Goal: Transaction & Acquisition: Subscribe to service/newsletter

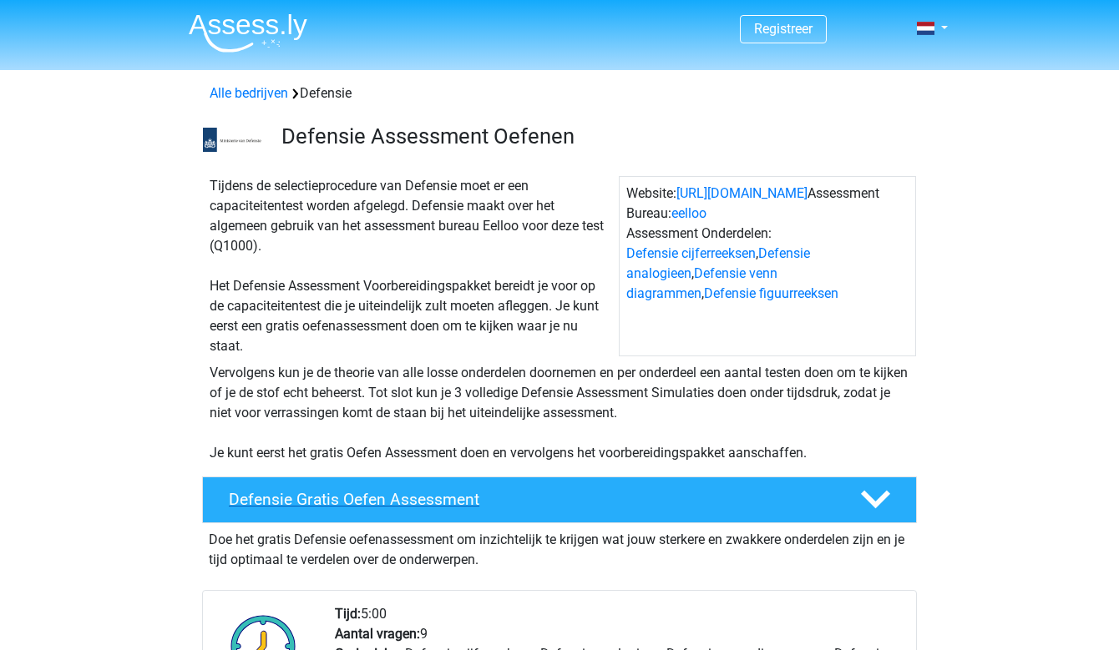
click at [367, 506] on h4 "Defensie Gratis Oefen Assessment" at bounding box center [531, 499] width 604 height 19
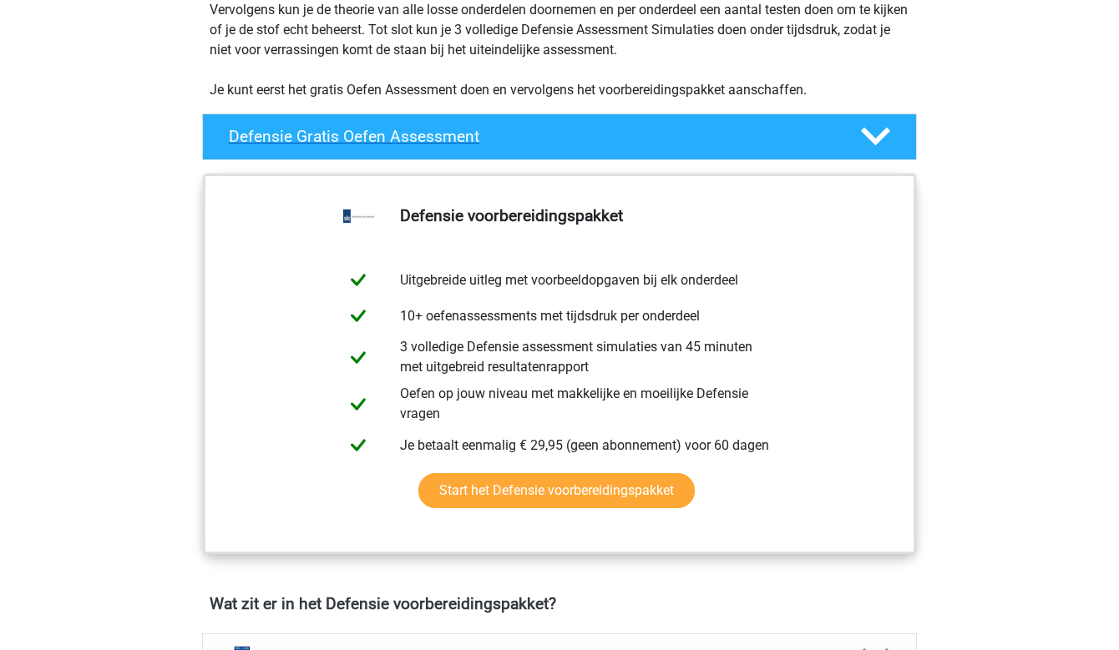
scroll to position [417, 0]
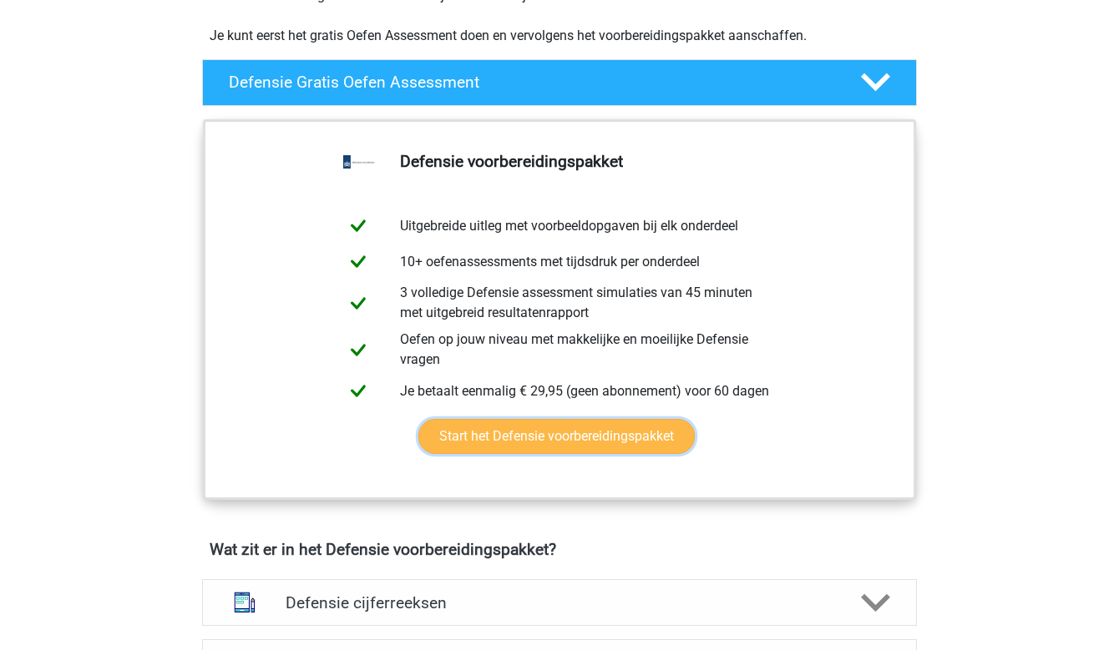
click at [480, 446] on link "Start het Defensie voorbereidingspakket" at bounding box center [556, 436] width 276 height 35
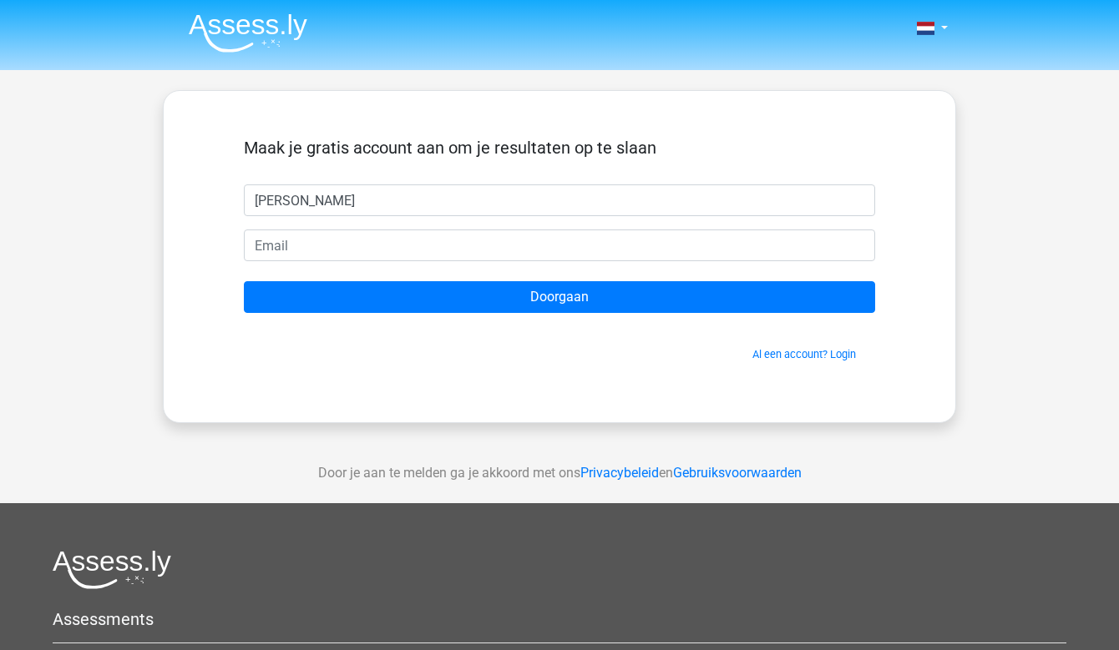
type input "Ani"
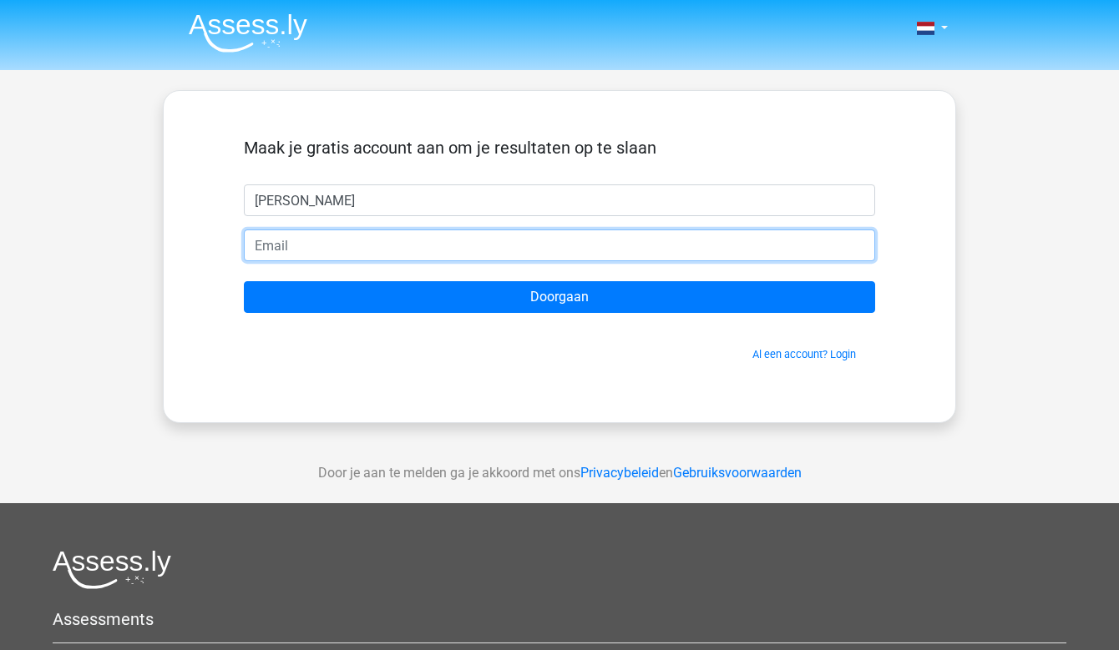
click at [299, 249] on input "email" at bounding box center [559, 246] width 631 height 32
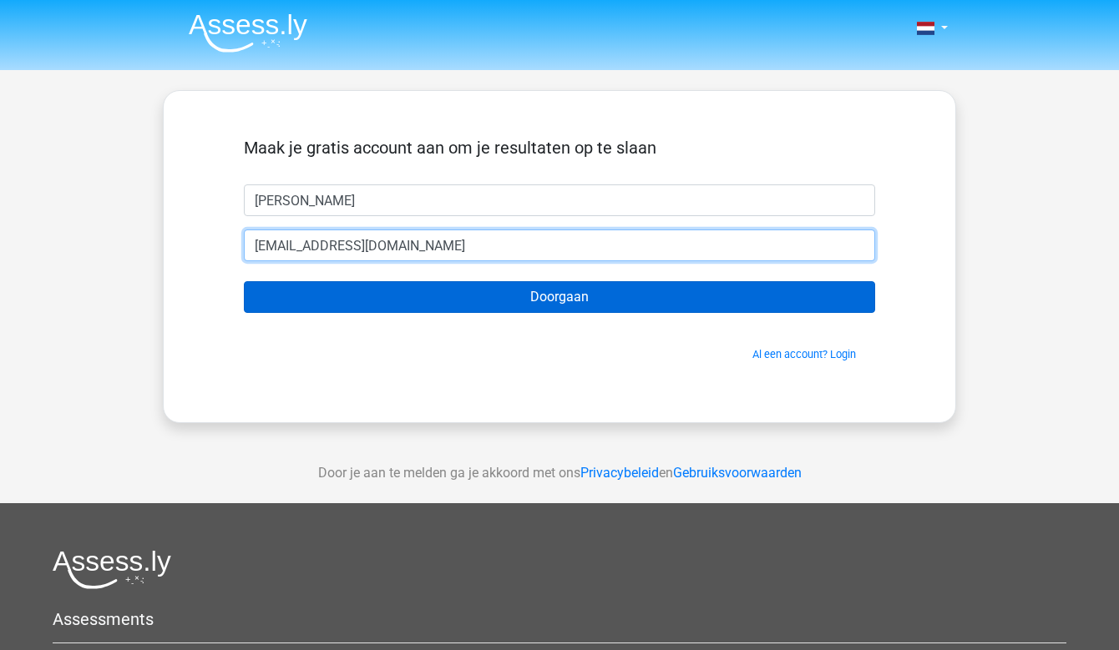
type input "anigrigorian@live.nl"
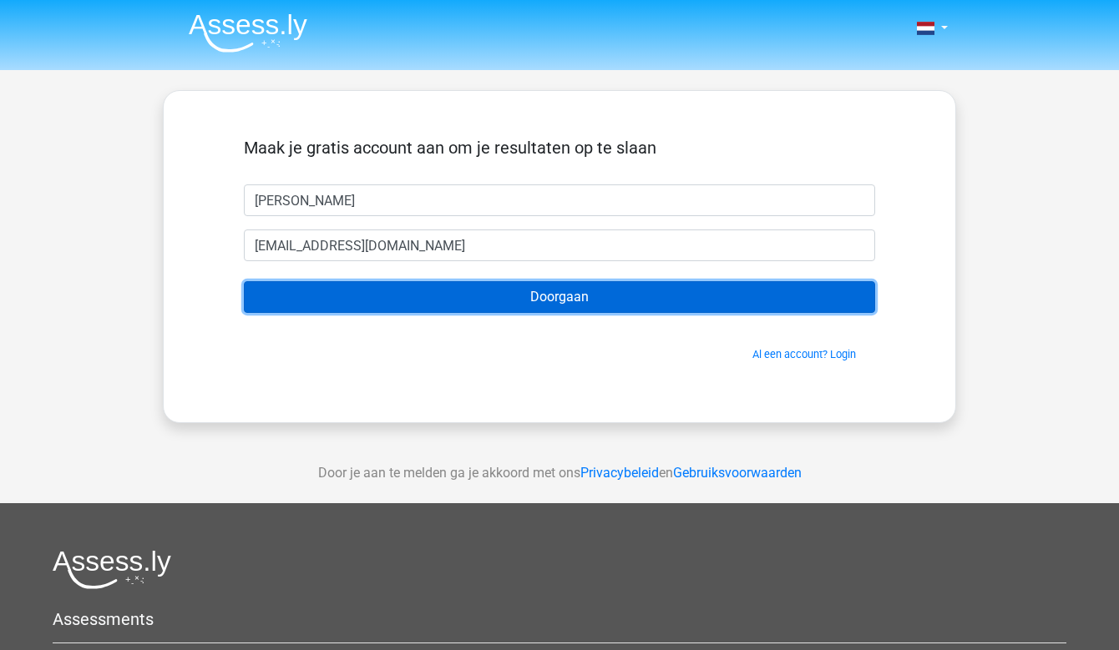
click at [572, 301] on input "Doorgaan" at bounding box center [559, 297] width 631 height 32
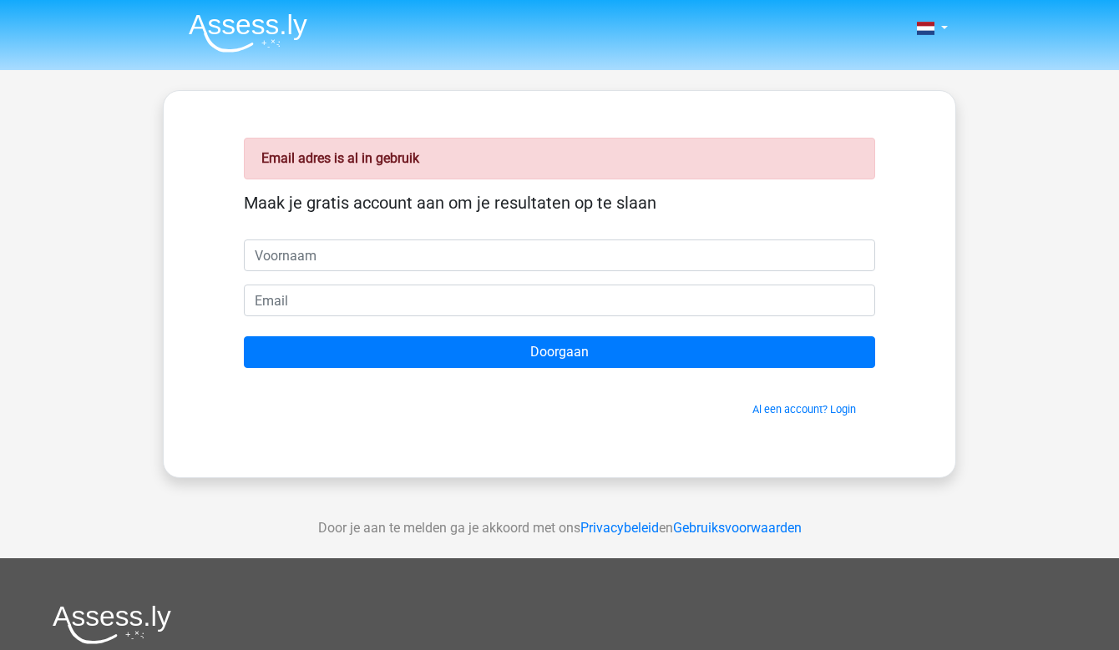
click at [354, 260] on input "text" at bounding box center [559, 256] width 631 height 32
type input "Ani"
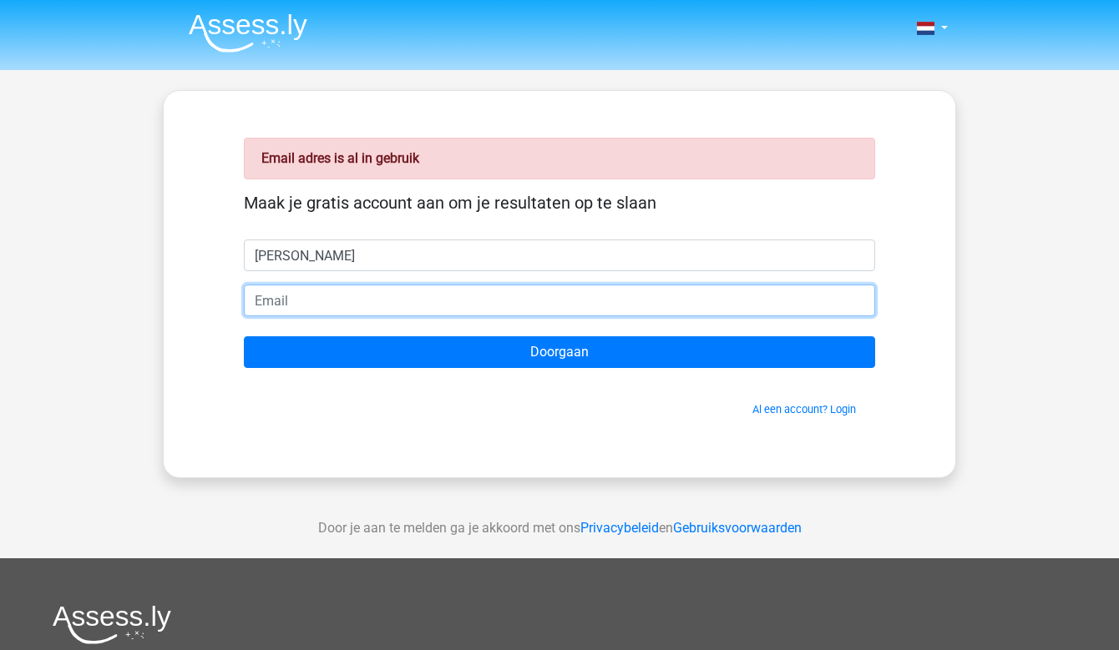
click at [335, 297] on input "email" at bounding box center [559, 301] width 631 height 32
type input "anigrigorian@live.nl"
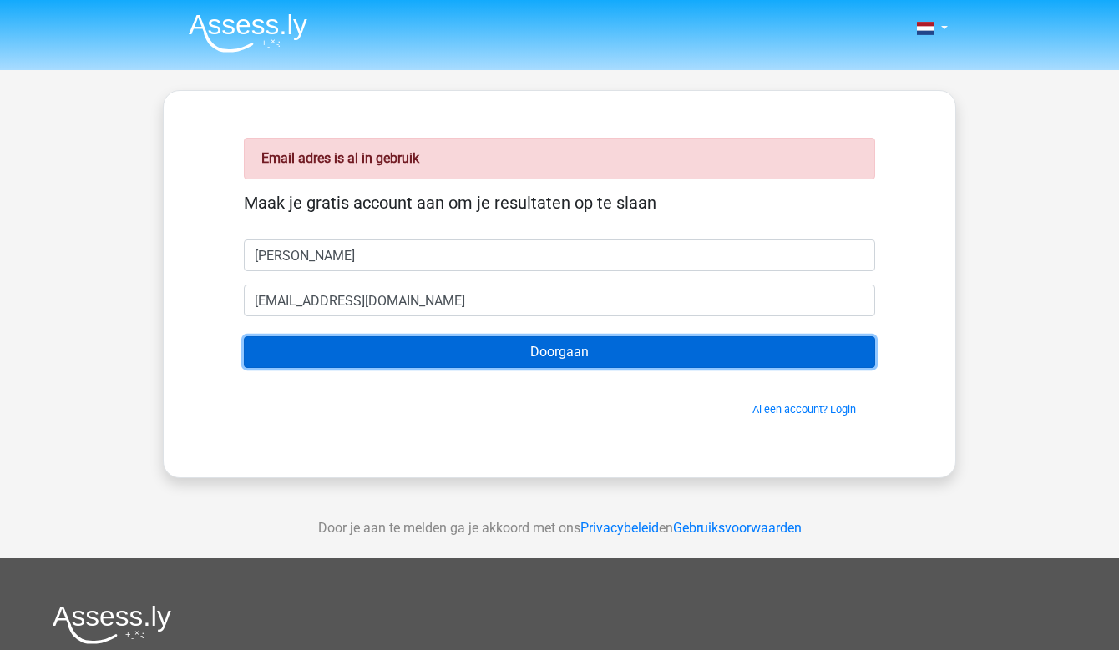
click at [538, 349] on input "Doorgaan" at bounding box center [559, 352] width 631 height 32
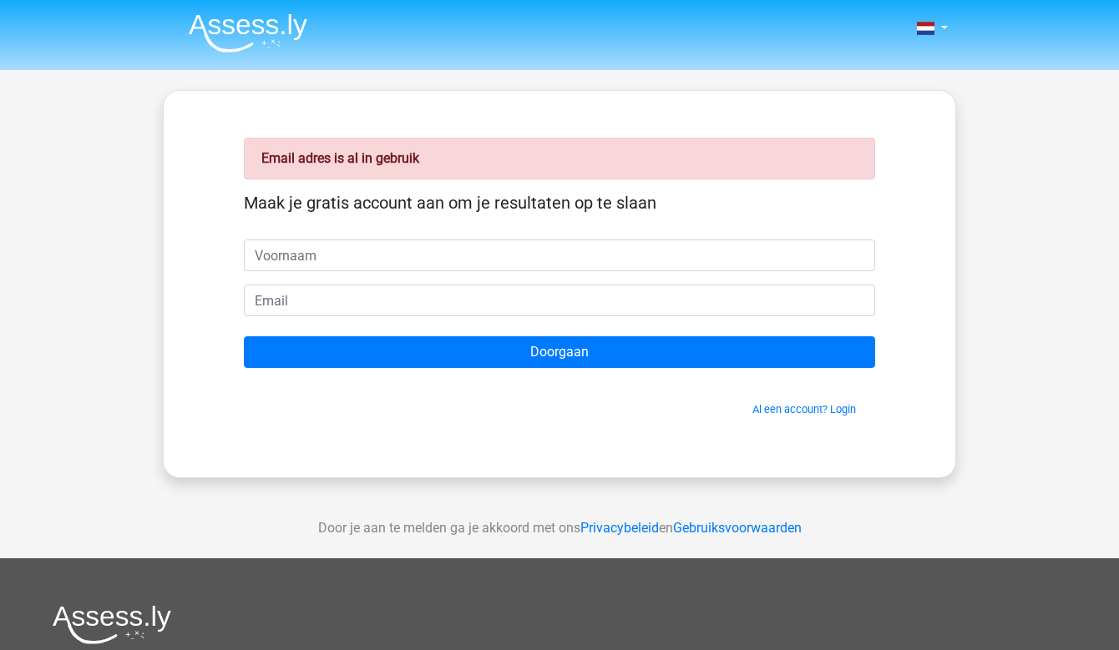
click at [459, 256] on input "text" at bounding box center [559, 256] width 631 height 32
type input "A"
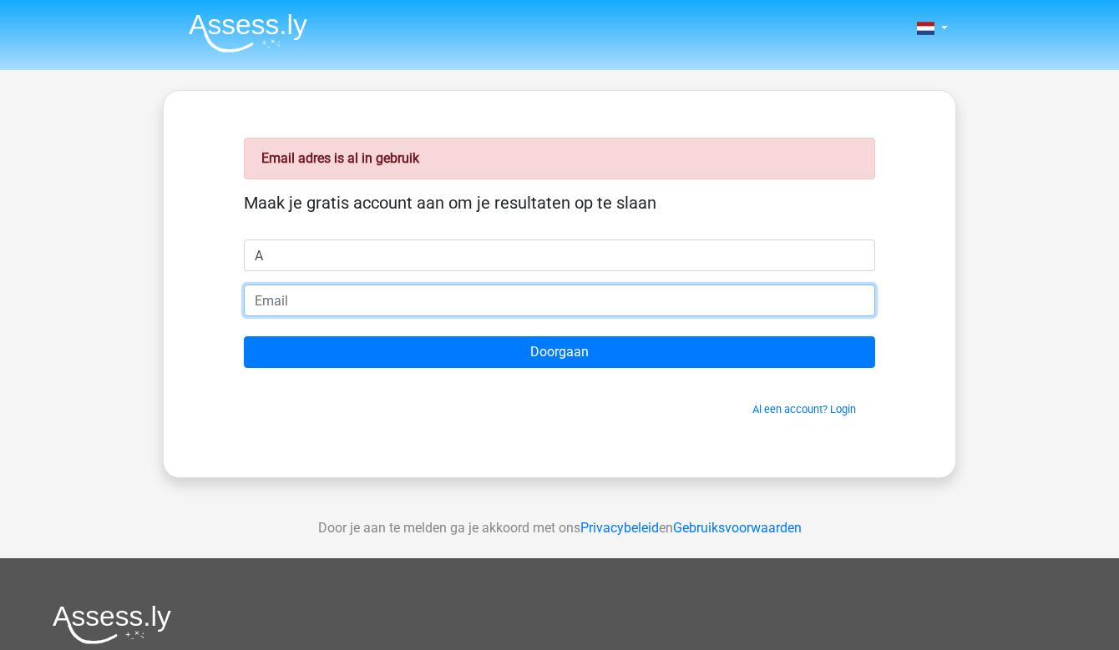
click at [278, 310] on input "email" at bounding box center [559, 301] width 631 height 32
type input "[EMAIL_ADDRESS][DOMAIN_NAME]"
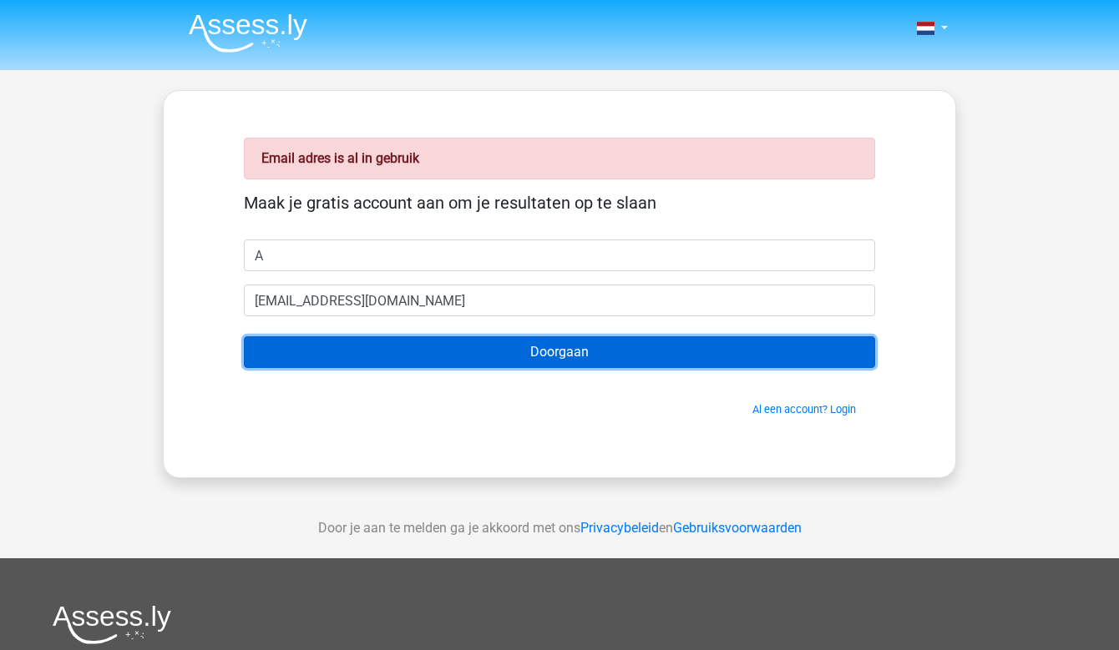
click at [485, 356] on input "Doorgaan" at bounding box center [559, 352] width 631 height 32
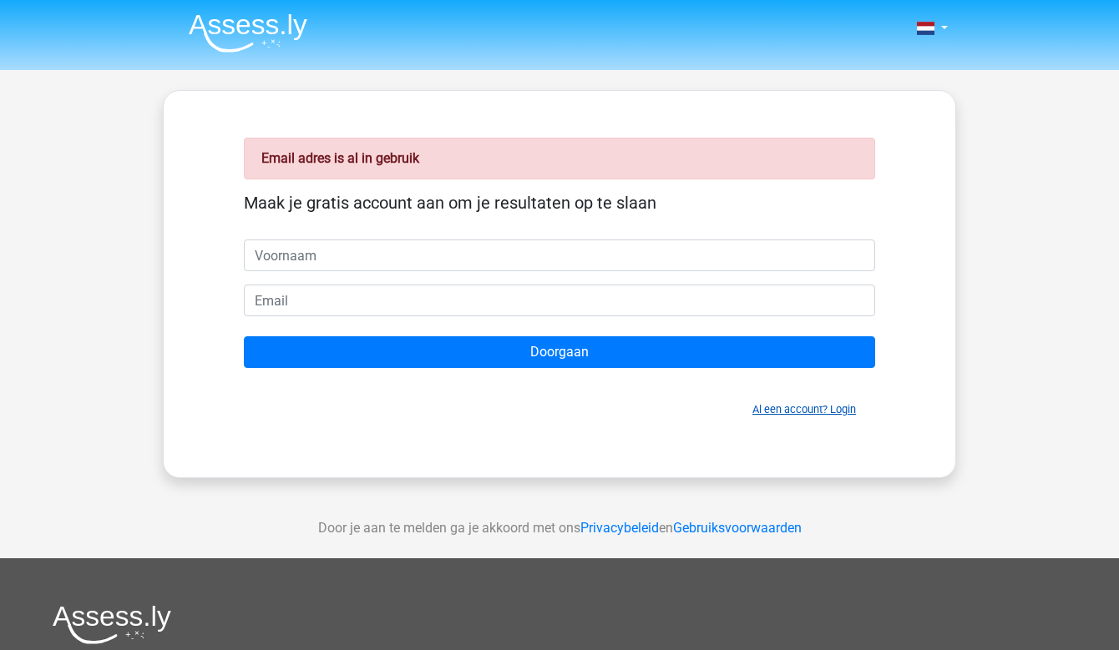
click at [784, 410] on link "Al een account? Login" at bounding box center [804, 409] width 104 height 13
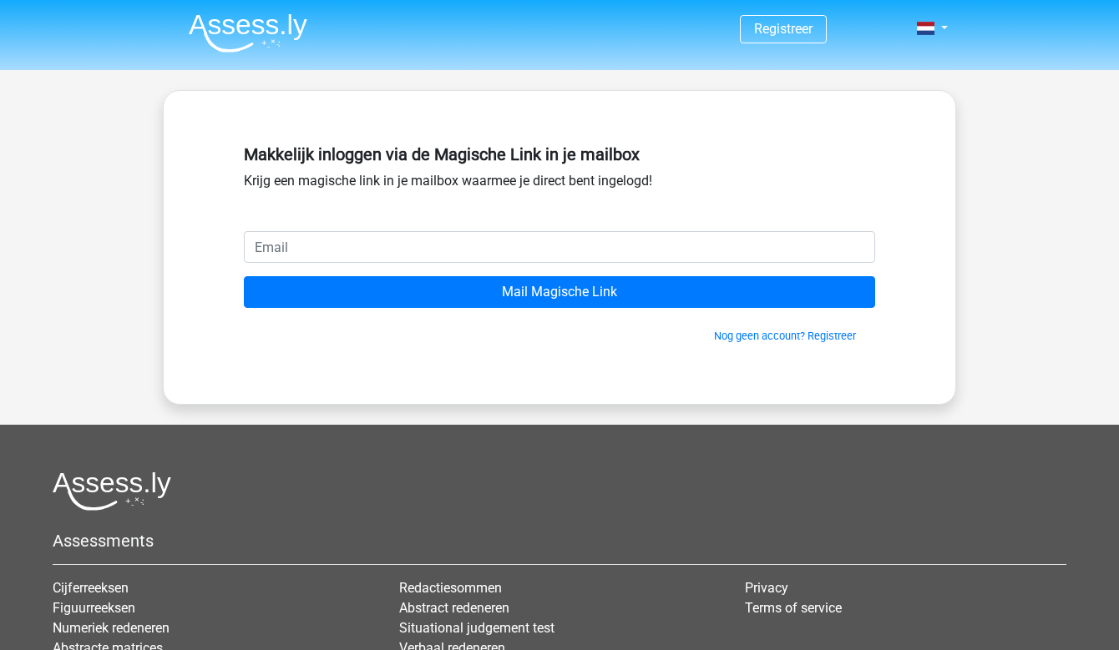
click at [554, 257] on input "email" at bounding box center [559, 247] width 631 height 32
type input "anigrigorian@live.nl"
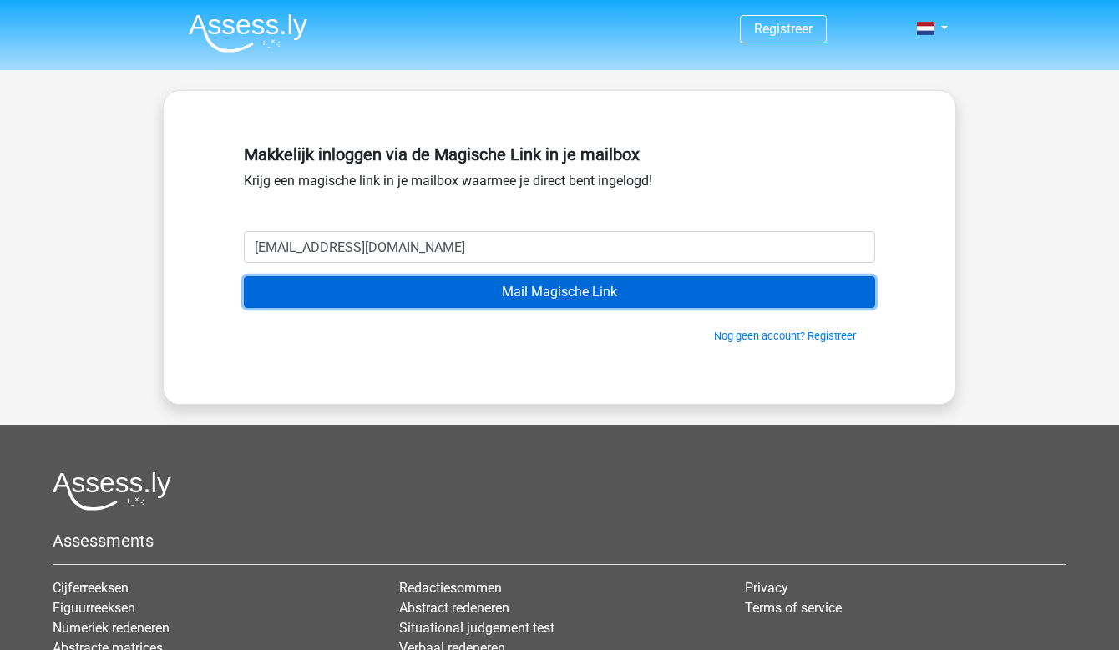
click at [508, 291] on input "Mail Magische Link" at bounding box center [559, 292] width 631 height 32
